Goal: Complete application form

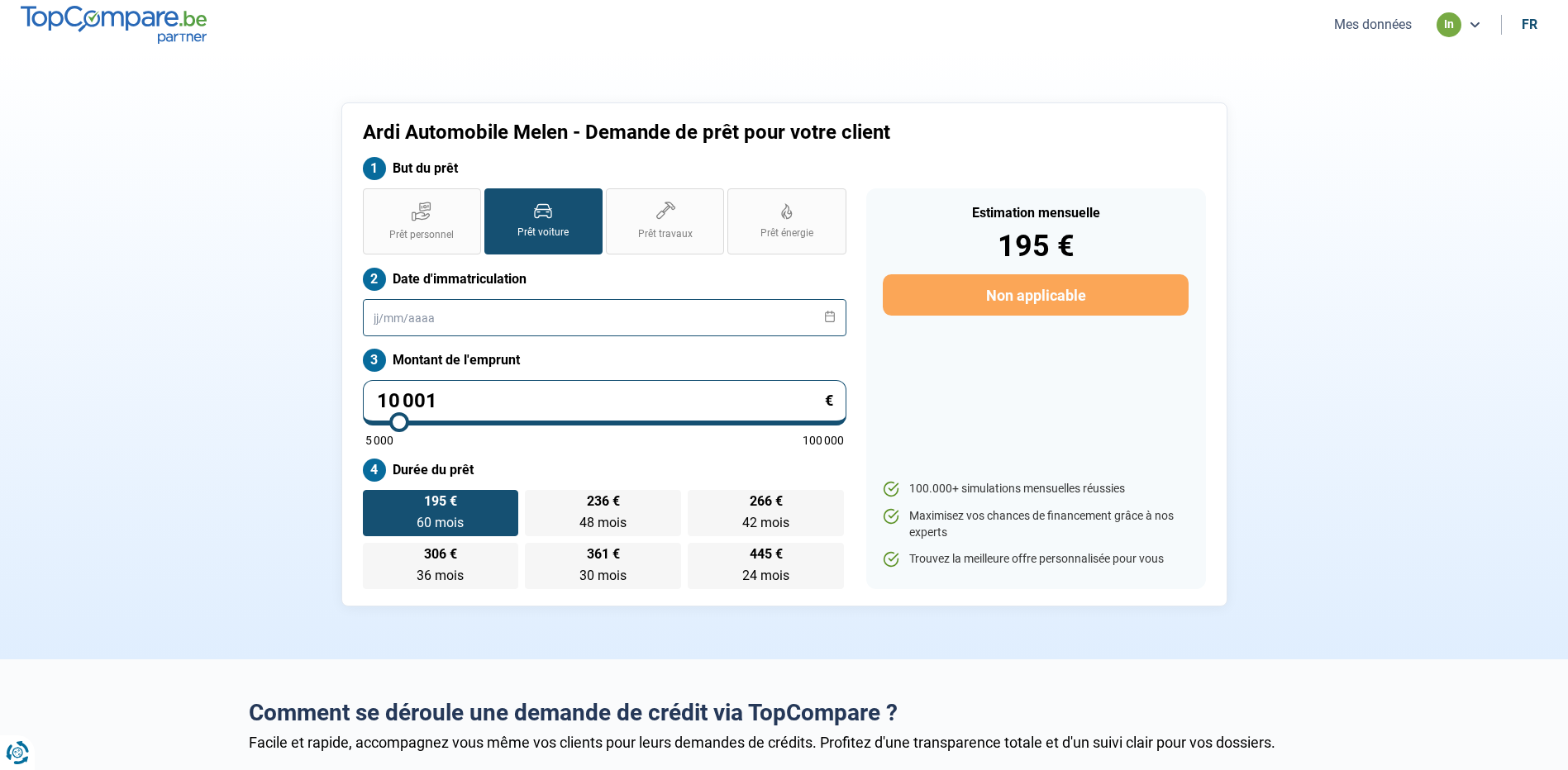
click at [476, 313] on input "text" at bounding box center [604, 318] width 483 height 37
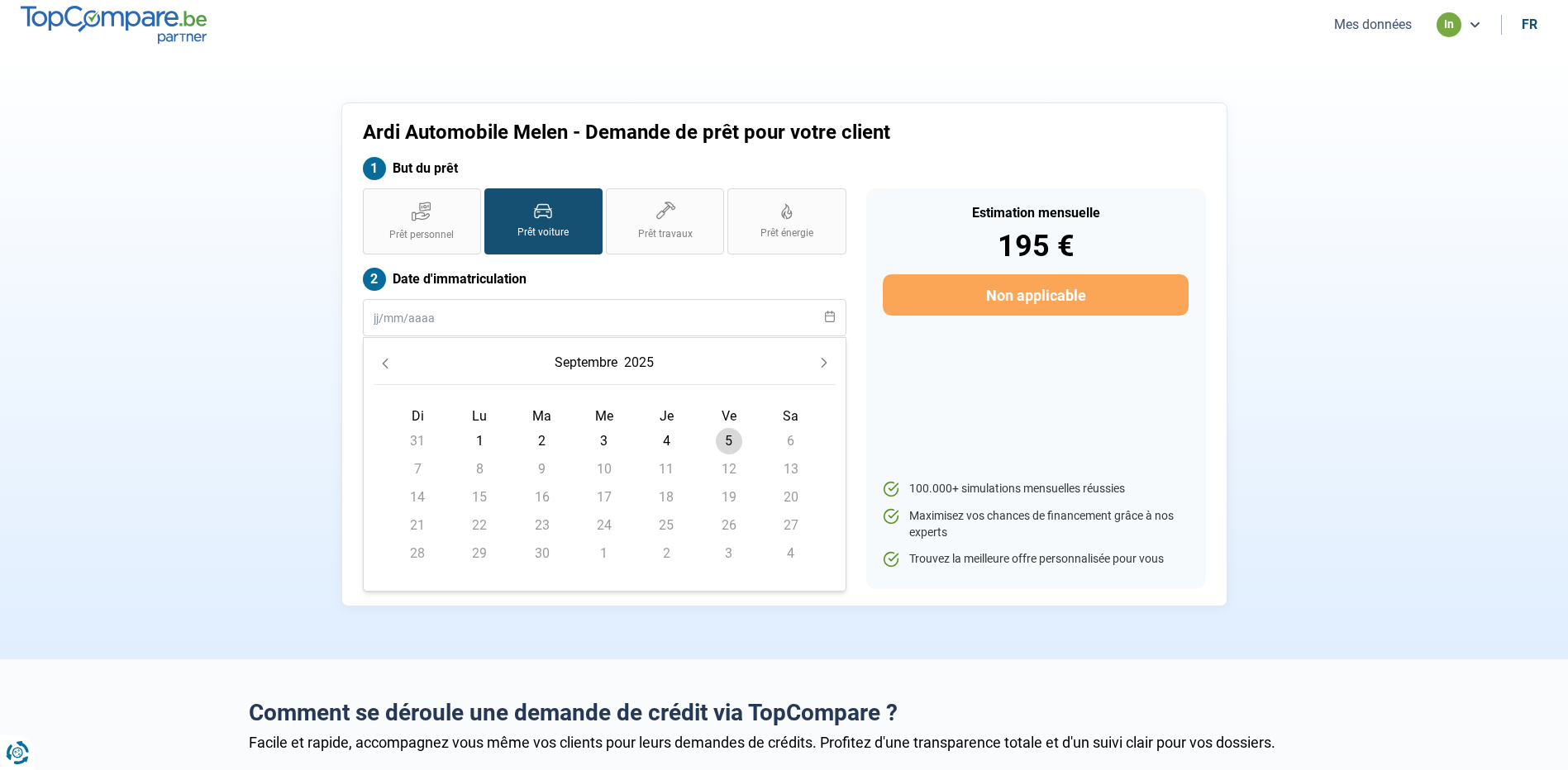
click at [645, 370] on button "2025" at bounding box center [638, 362] width 37 height 30
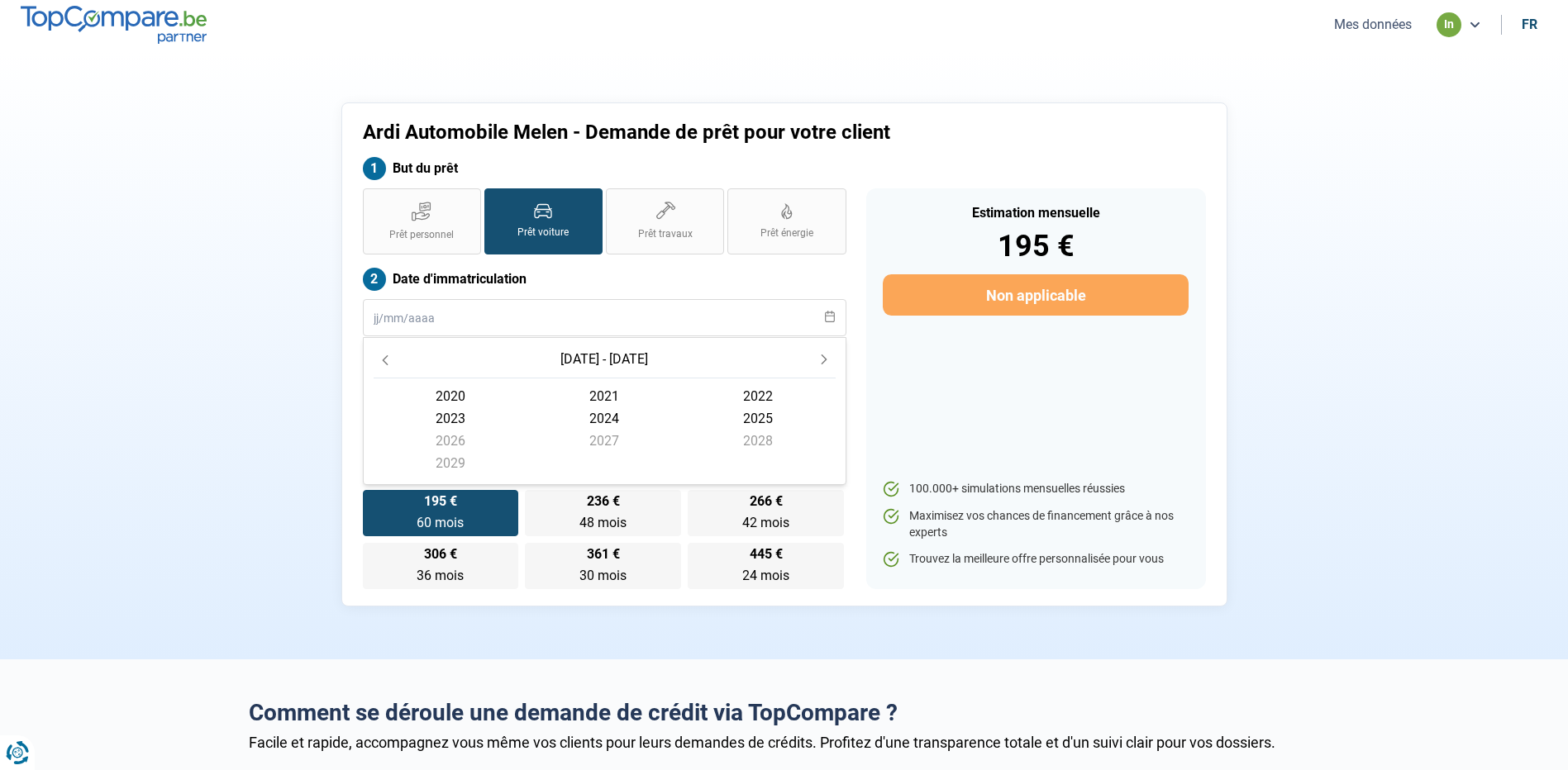
click at [591, 361] on span "[DATE] - [DATE]" at bounding box center [604, 359] width 88 height 15
click at [604, 353] on span "[DATE] - [DATE]" at bounding box center [604, 359] width 88 height 15
click at [383, 359] on icon "Previous Decade" at bounding box center [384, 360] width 6 height 10
click at [610, 422] on span "2014" at bounding box center [604, 418] width 153 height 22
click at [627, 472] on span "novembre" at bounding box center [604, 469] width 153 height 22
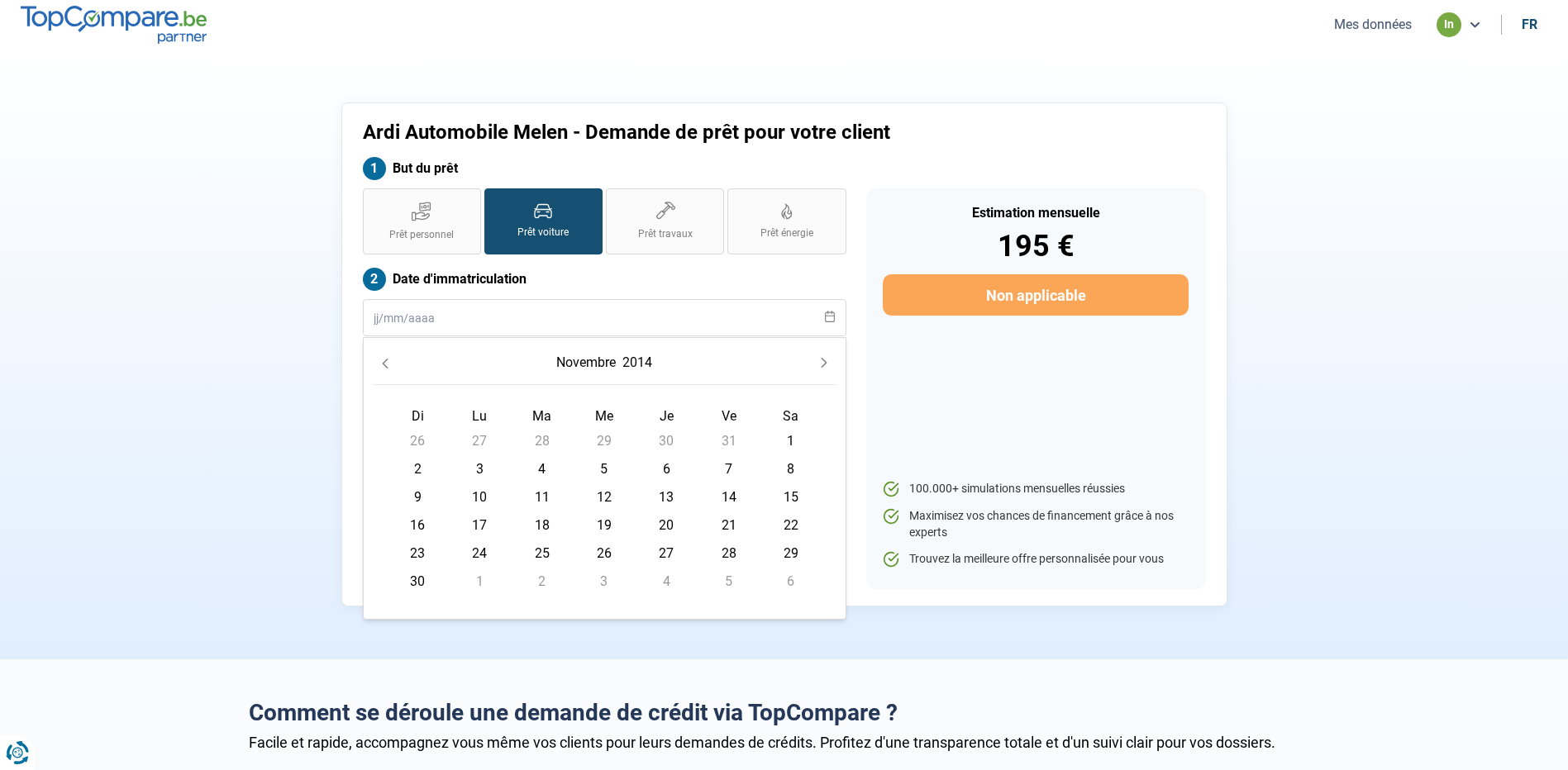
click at [793, 432] on span "1" at bounding box center [791, 440] width 26 height 26
type input "[DATE]"
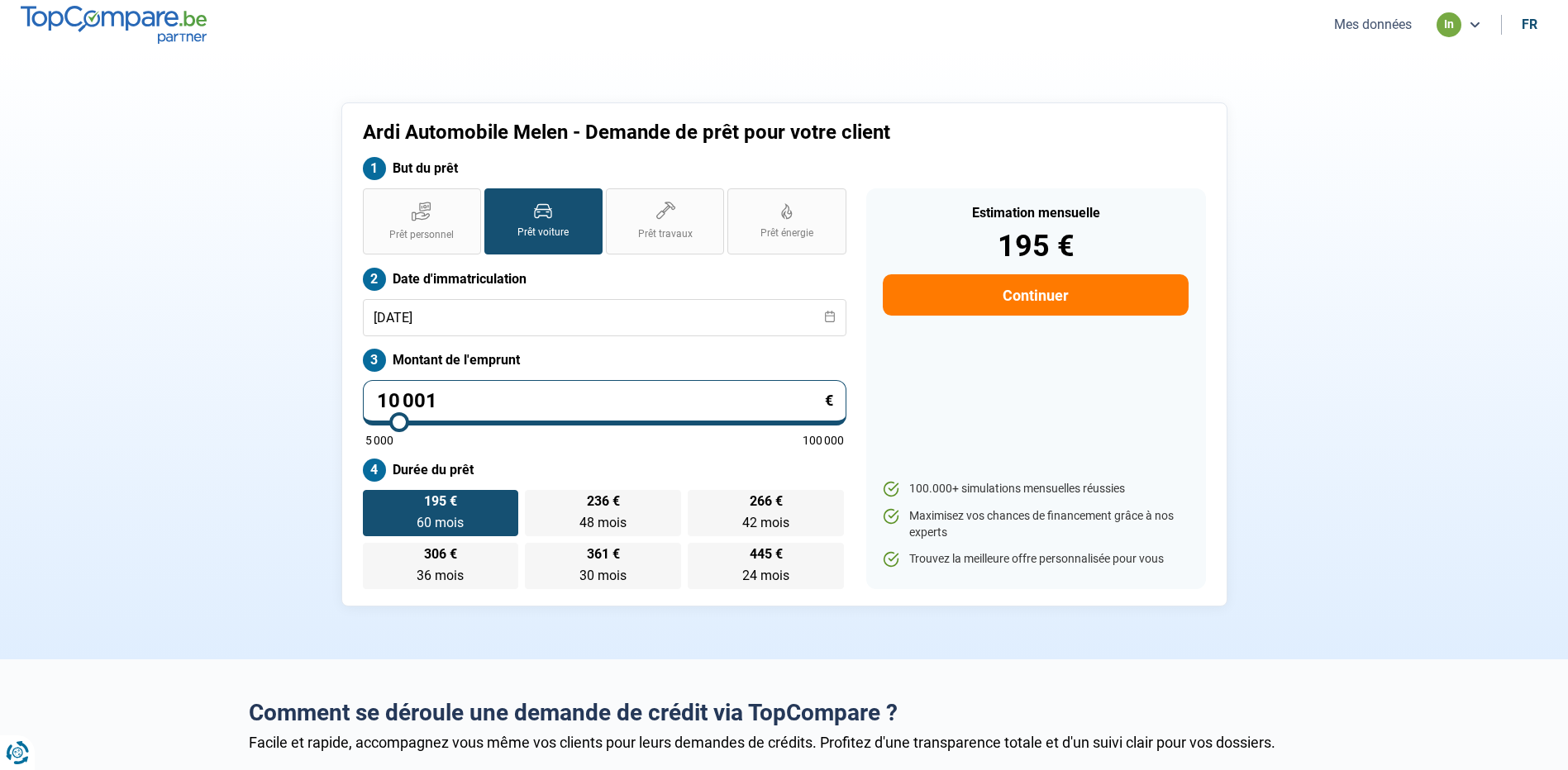
drag, startPoint x: 611, startPoint y: 396, endPoint x: 0, endPoint y: 400, distance: 611.0
type input "1"
type input "5000"
type input "10"
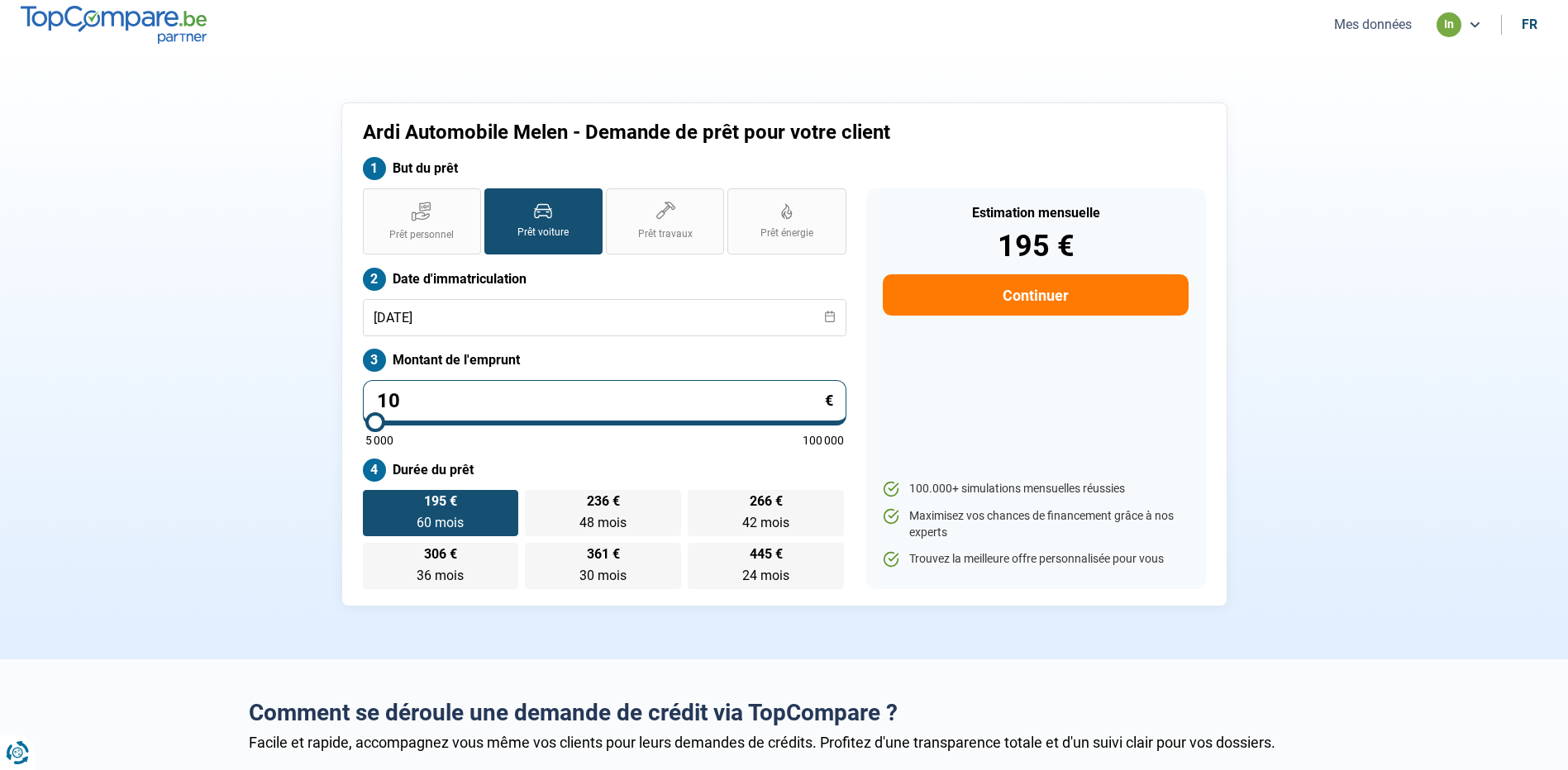
type input "5000"
type input "109"
type input "5000"
type input "1 095"
type input "5000"
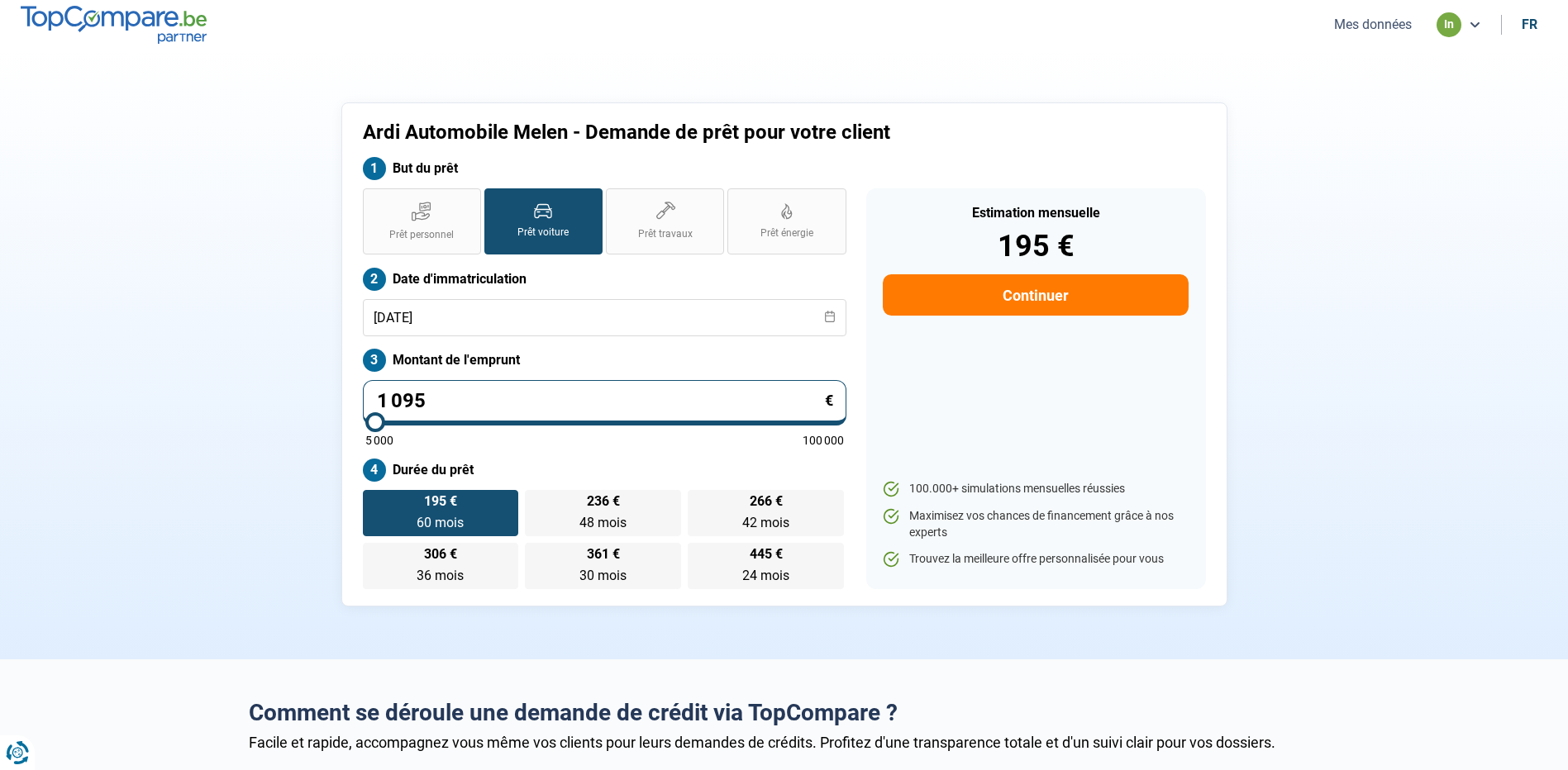
type input "10 950"
type input "11000"
type input "10 950"
type input "11000"
click at [134, 407] on section "Ardi Automobile Melen - Demande de prêt pour votre client But du prêt Prêt pers…" at bounding box center [784, 354] width 1568 height 610
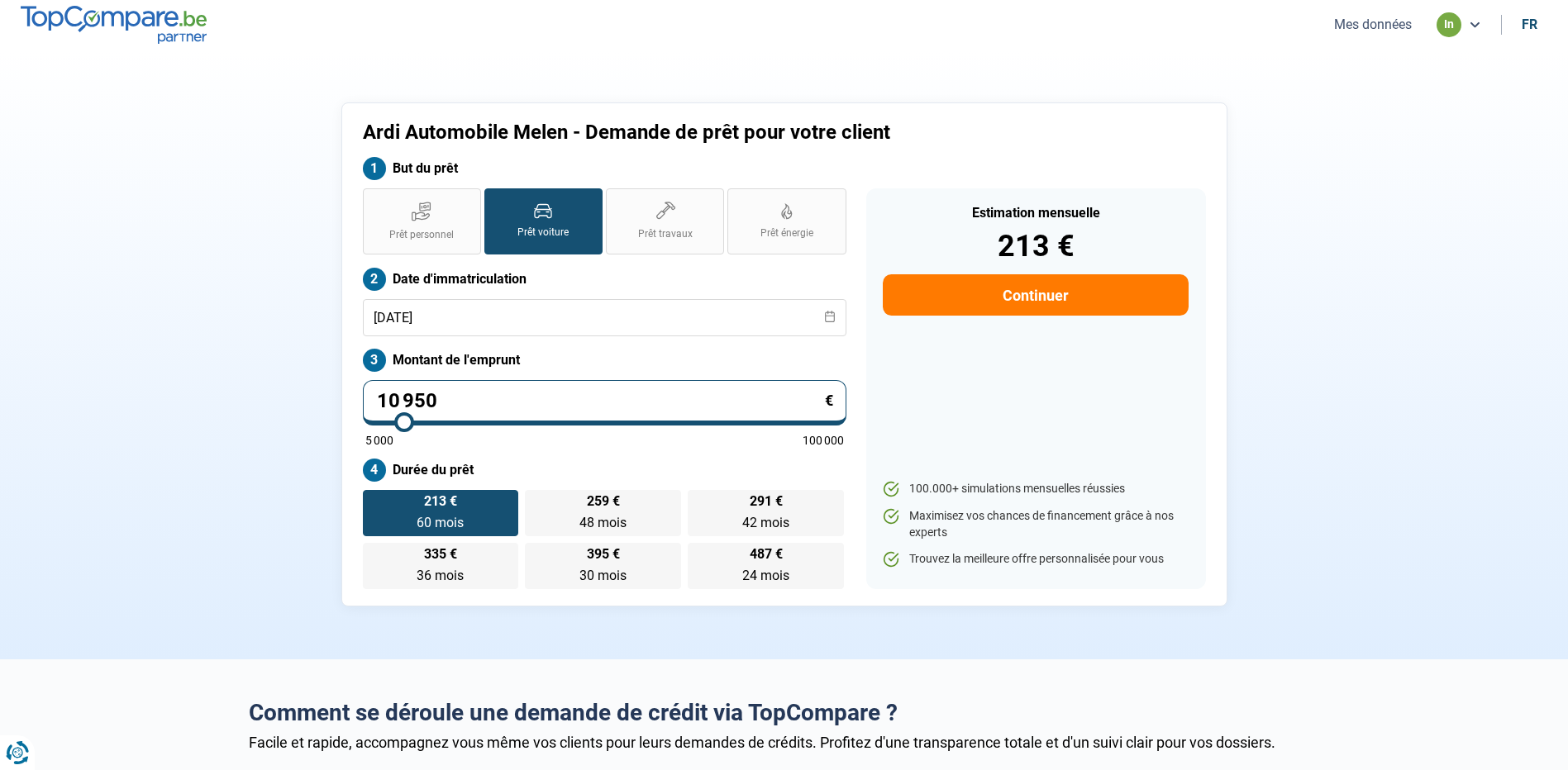
click at [983, 283] on button "Continuer" at bounding box center [1035, 295] width 305 height 41
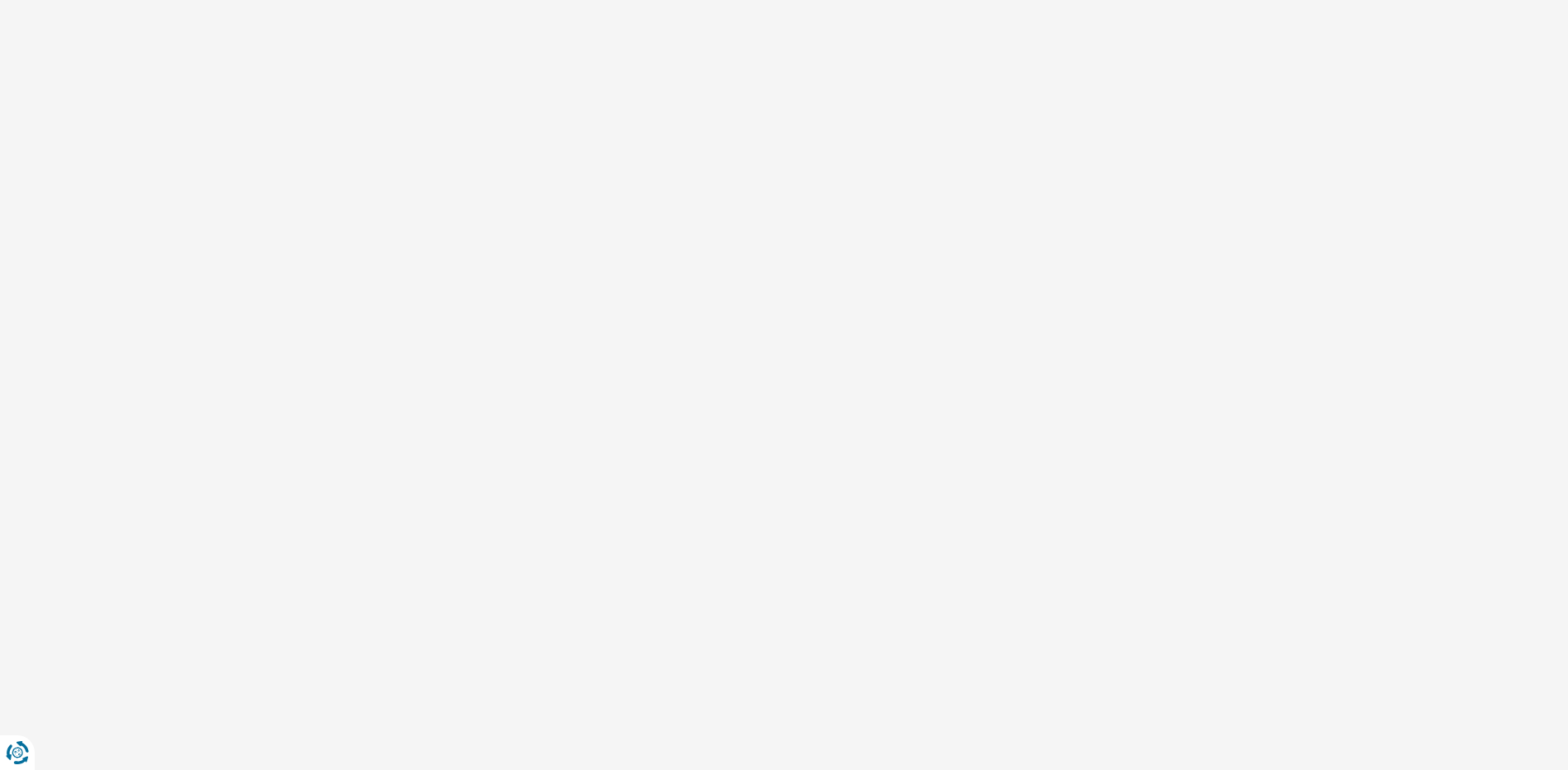
select select "32"
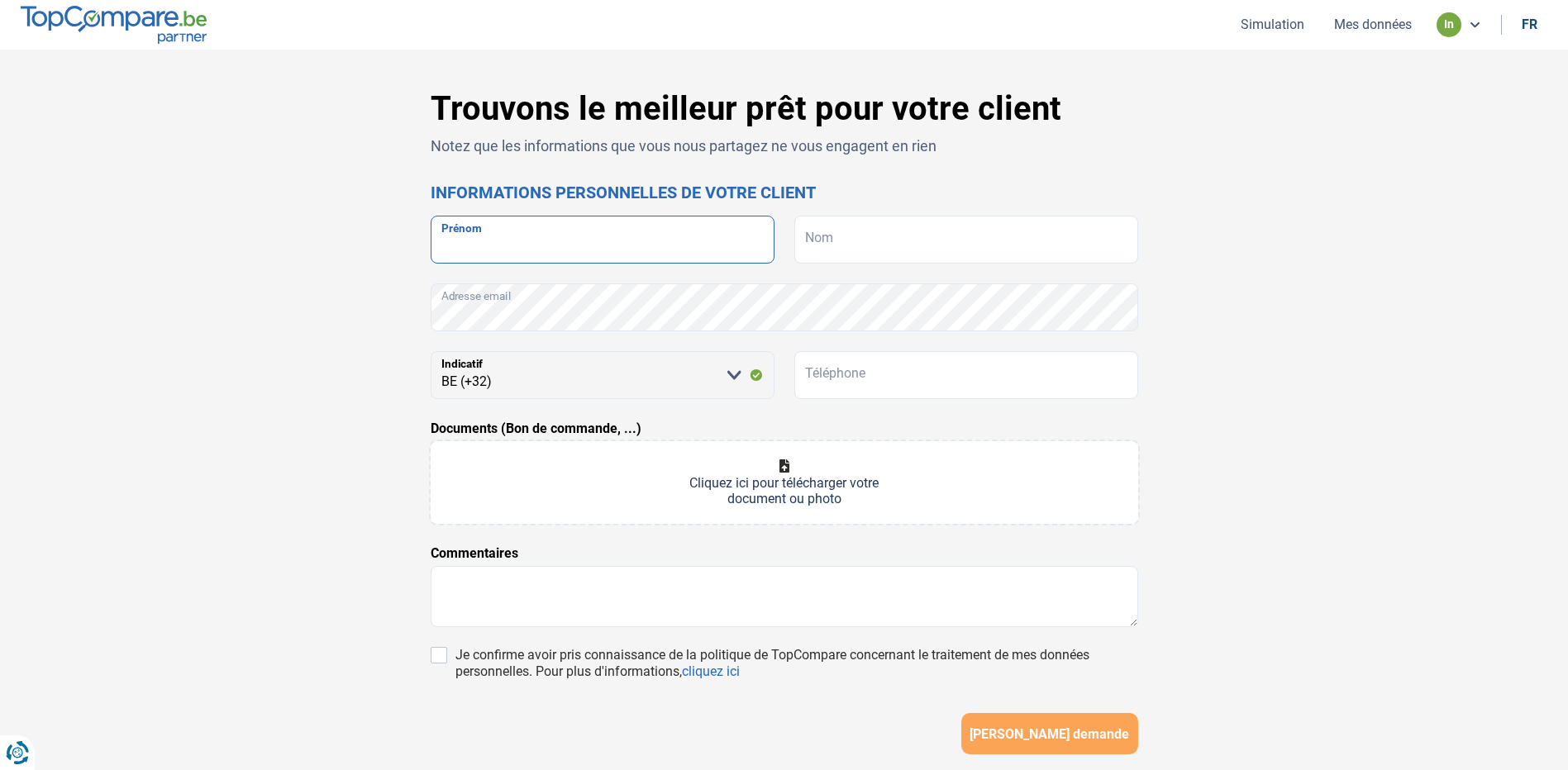
click at [477, 252] on input "Prénom" at bounding box center [602, 239] width 343 height 48
click at [846, 236] on input "Nom" at bounding box center [966, 239] width 343 height 48
click at [612, 233] on input "[PERSON_NAME]" at bounding box center [602, 239] width 343 height 48
type input "[PERSON_NAME]"
click at [927, 243] on input "Nom" at bounding box center [966, 239] width 343 height 48
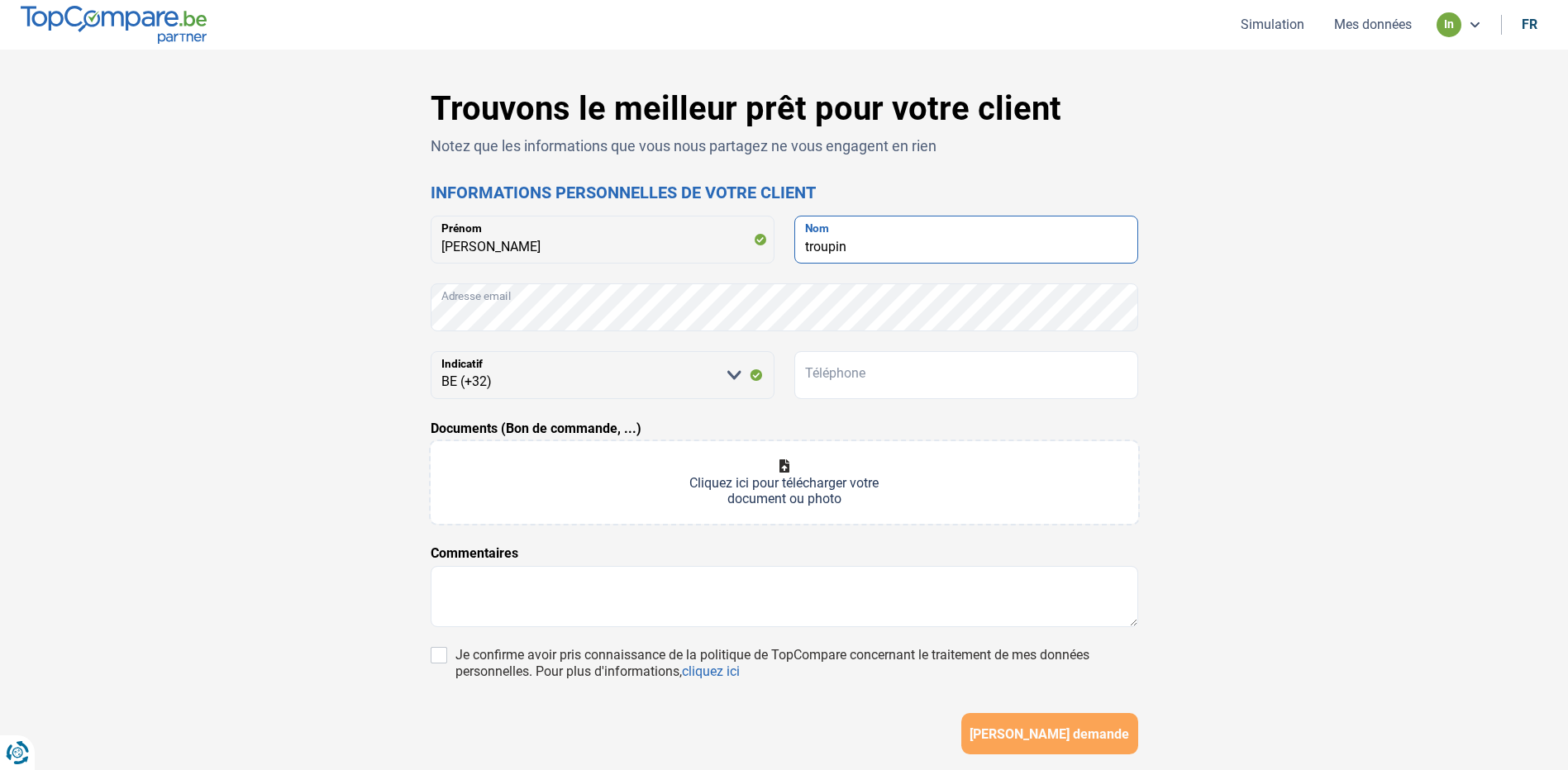
type input "troupin"
click at [850, 386] on input "Téléphone" at bounding box center [966, 375] width 343 height 48
type input "4"
type input "0485026524"
click at [760, 460] on input "Documents (Bon de commande, ...)" at bounding box center [784, 482] width 707 height 83
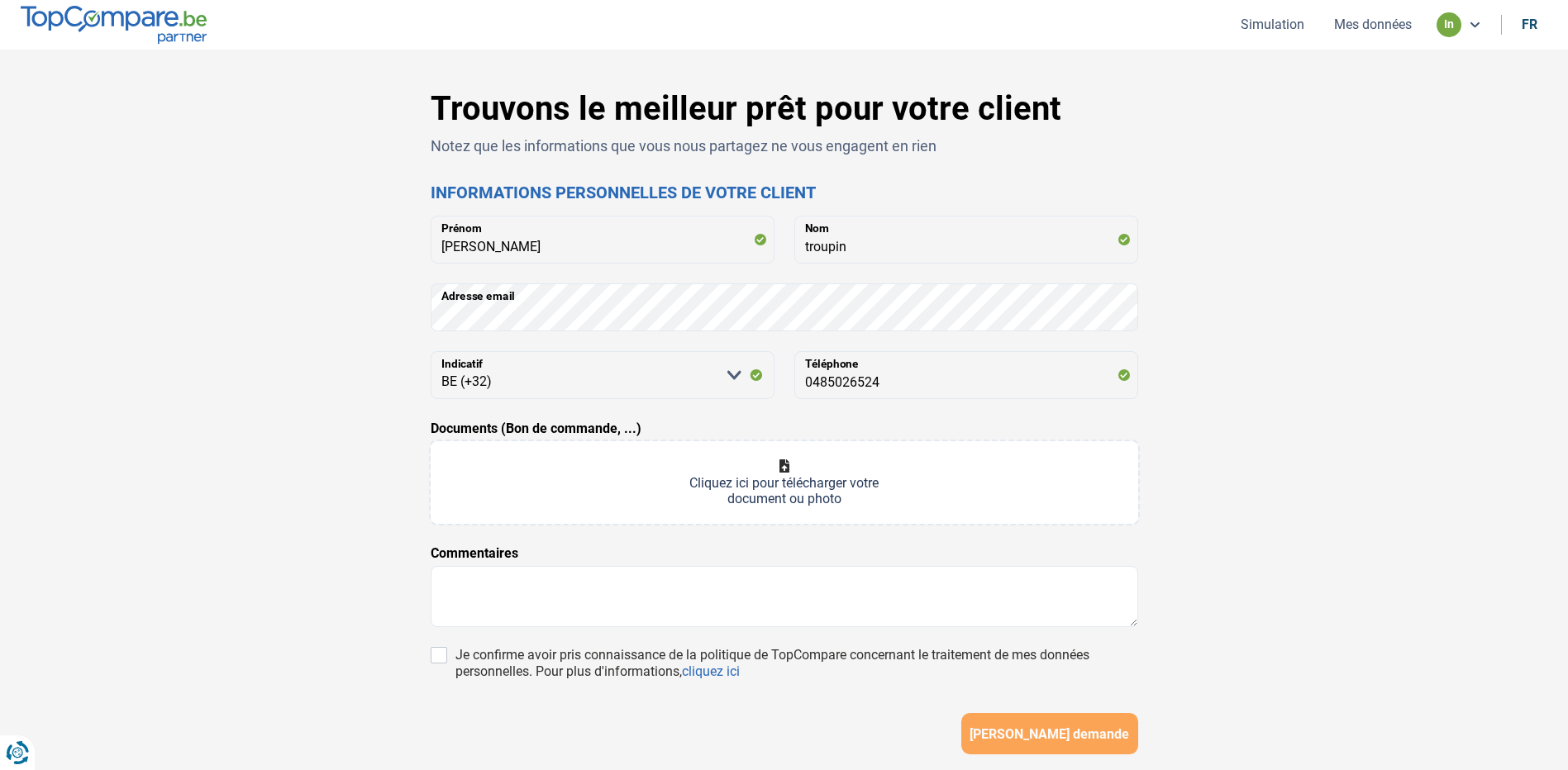
type input "C:\fakepath\1379_001 (1).pdf"
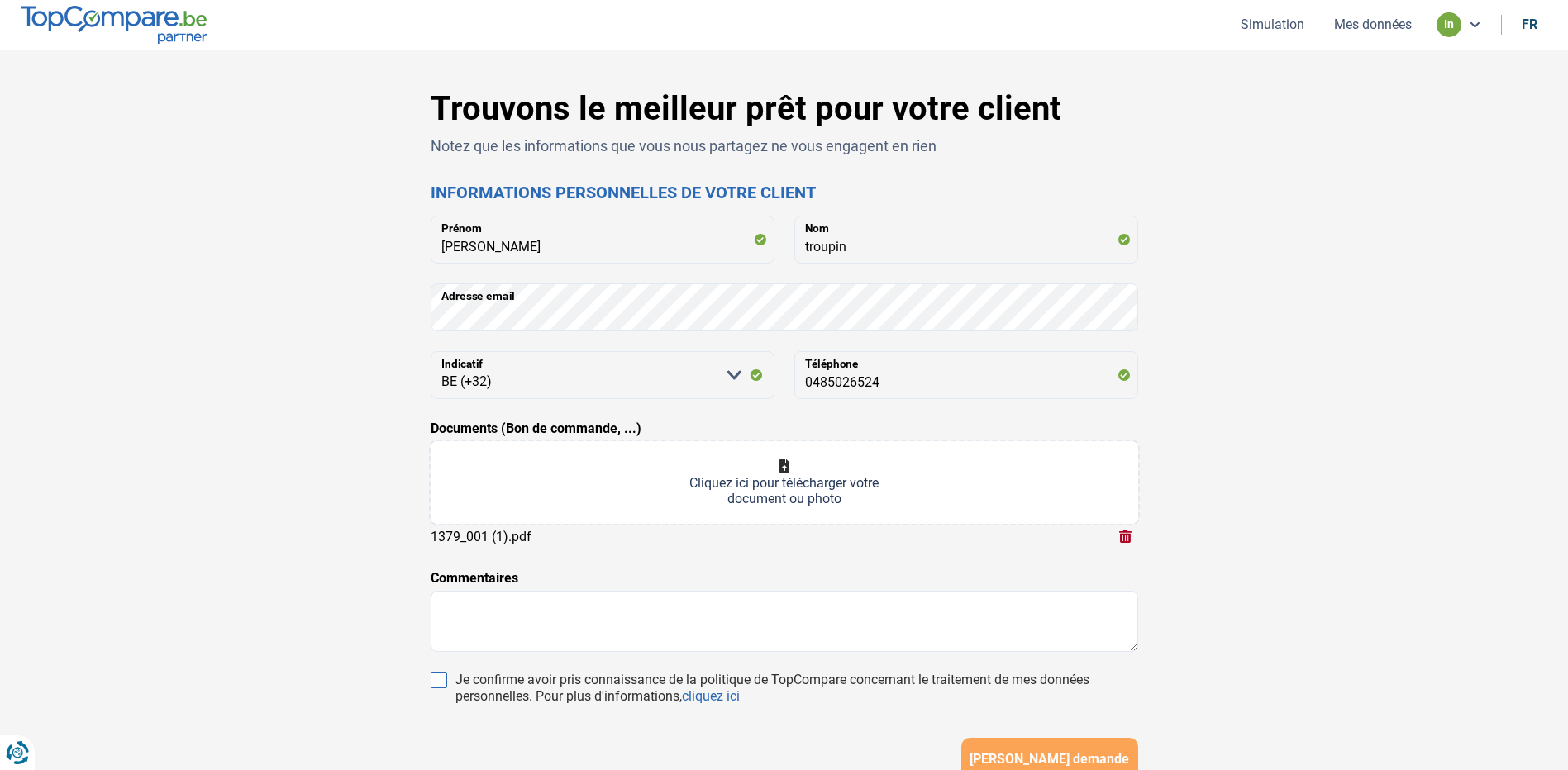
click at [441, 676] on input "Je confirme avoir pris connaissance de la politique de TopCompare concernant le…" at bounding box center [438, 679] width 16 height 16
checkbox input "true"
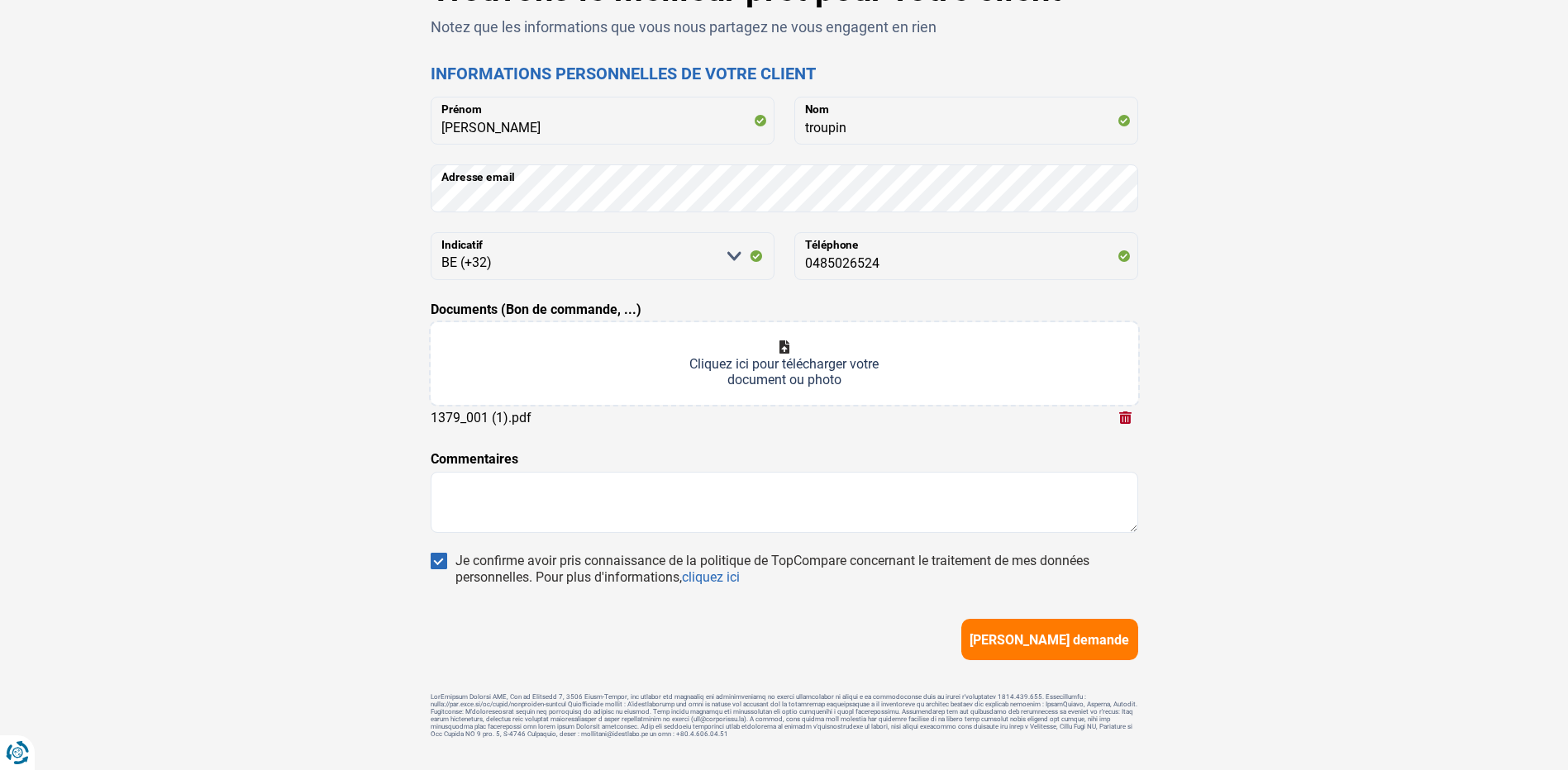
scroll to position [160, 0]
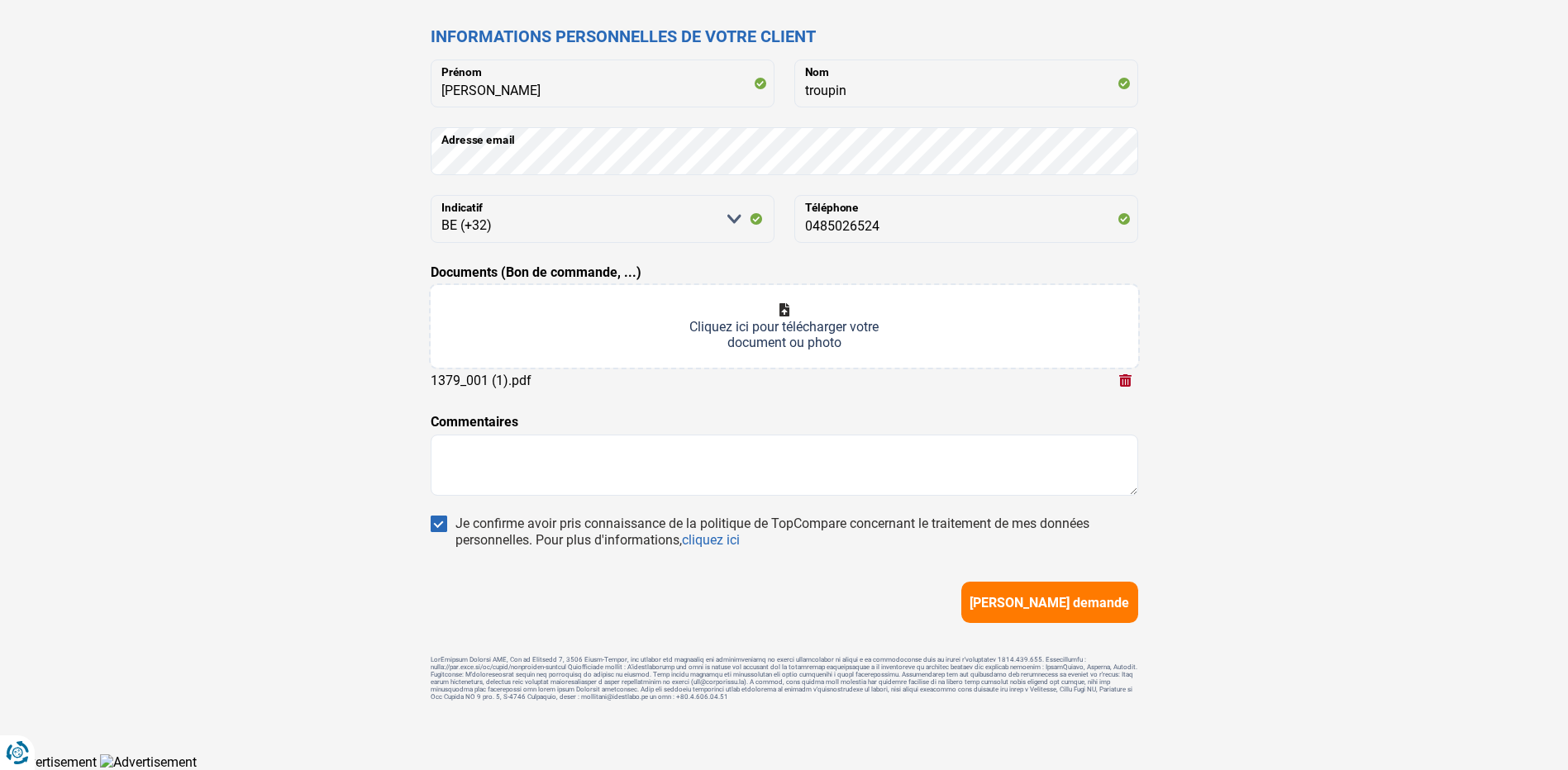
click at [1070, 598] on span "[PERSON_NAME] demande" at bounding box center [1049, 602] width 159 height 15
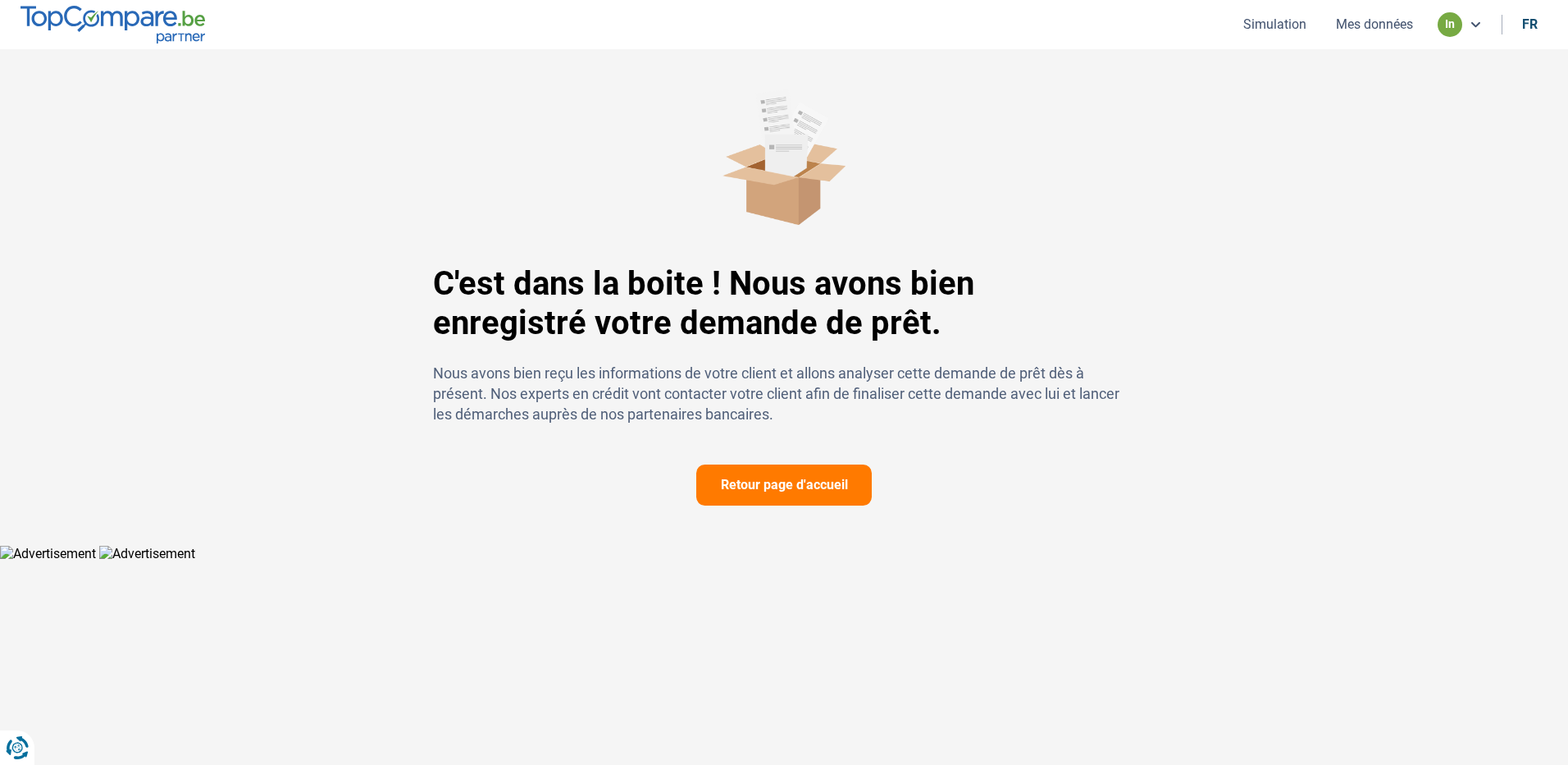
click at [770, 479] on button "Retour page d'accueil" at bounding box center [784, 485] width 176 height 41
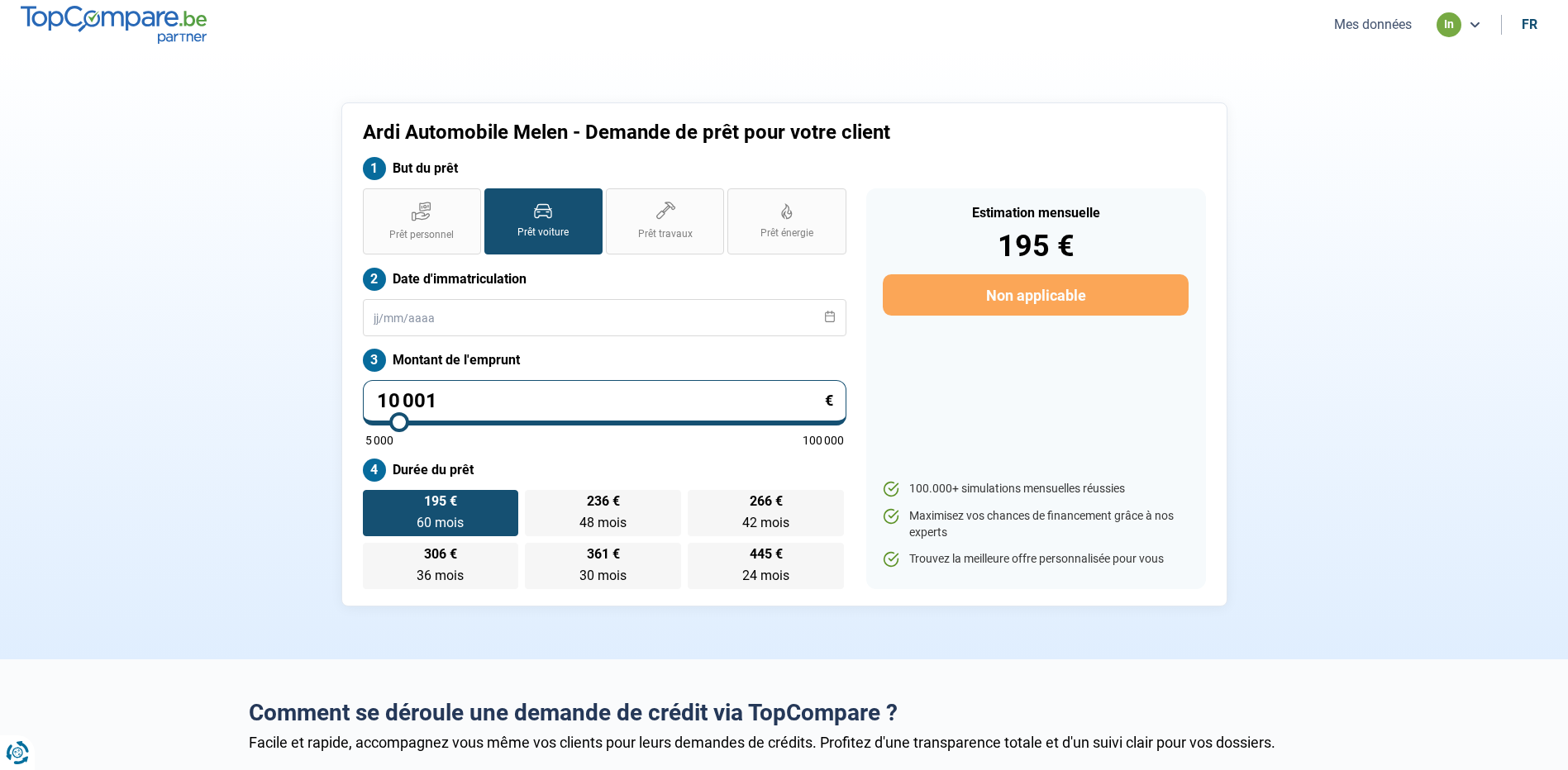
click at [1363, 23] on button "Mes données" at bounding box center [1372, 24] width 88 height 17
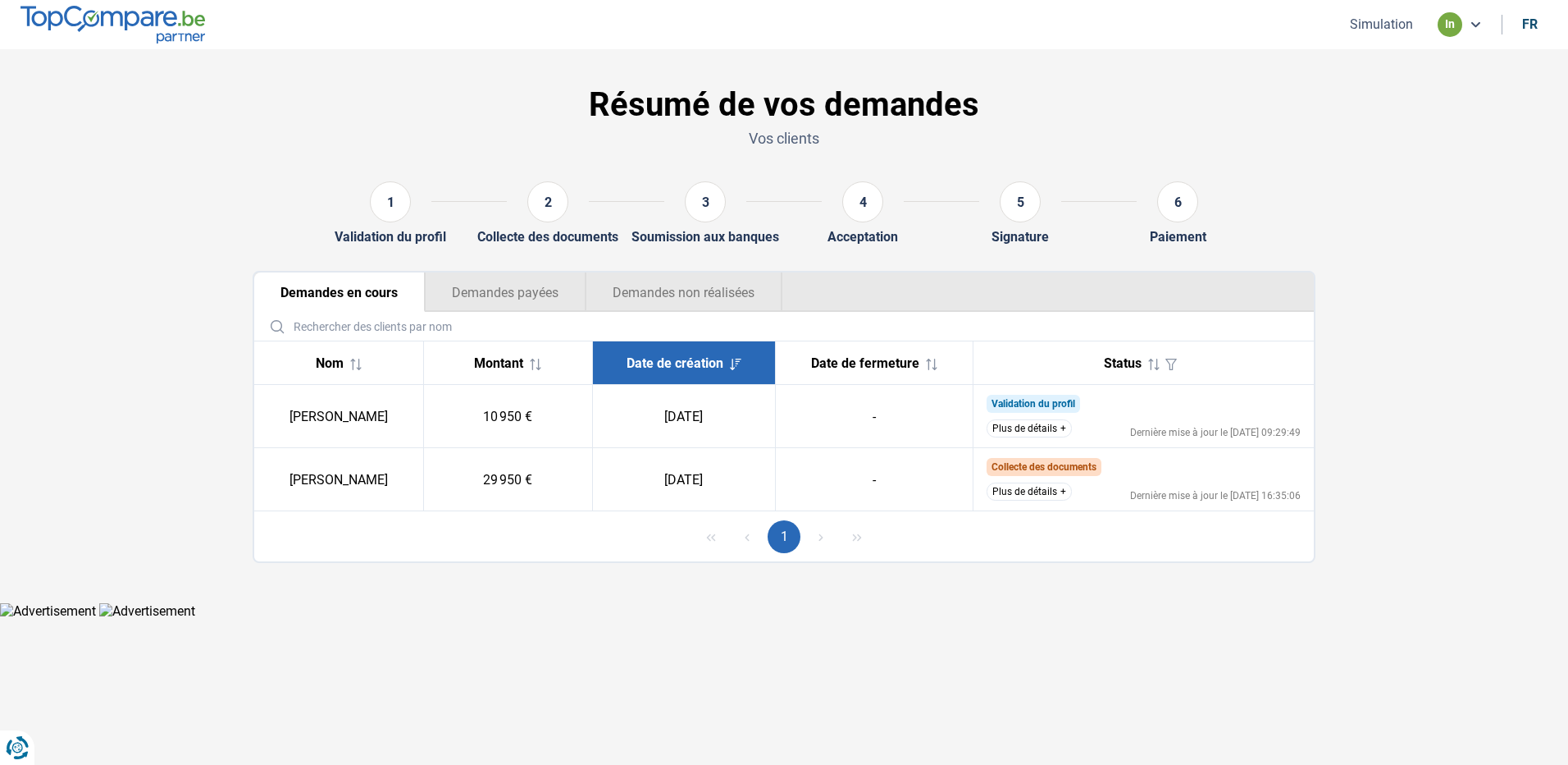
click at [1034, 487] on button "Plus de détails" at bounding box center [1029, 491] width 85 height 18
